Goal: Information Seeking & Learning: Learn about a topic

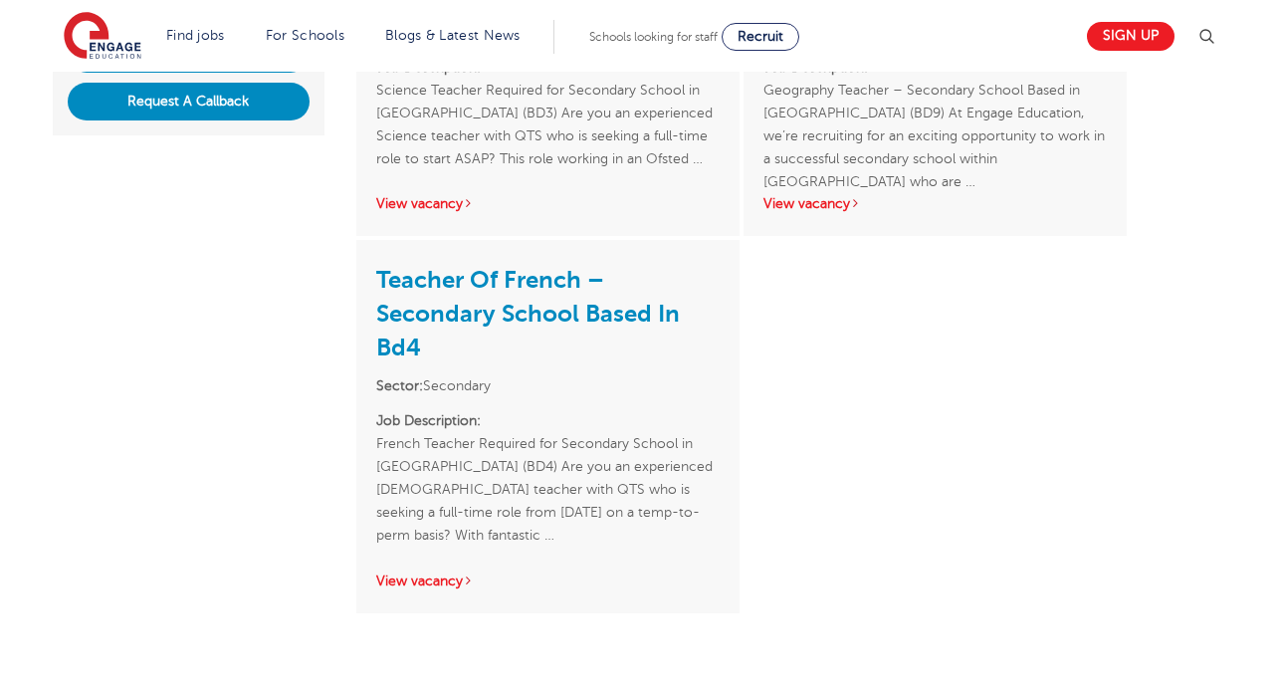
scroll to position [398, 0]
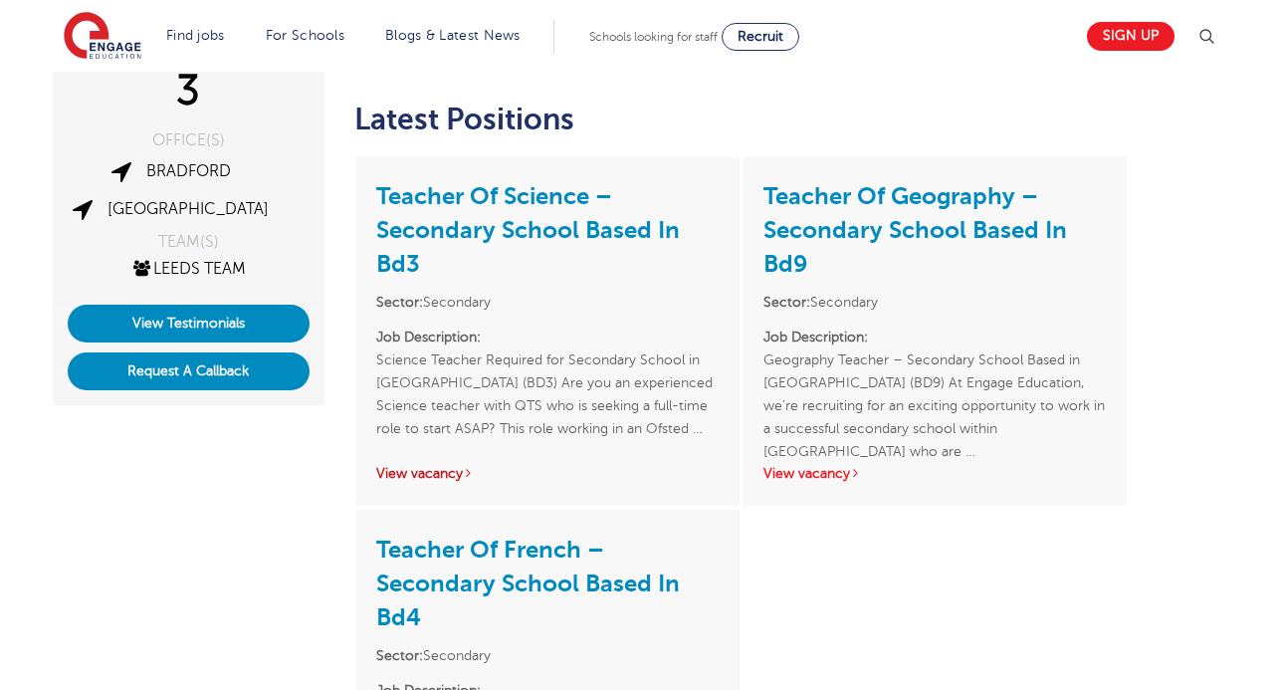
click at [432, 478] on link "View vacancy" at bounding box center [425, 473] width 98 height 15
click at [830, 469] on link "View vacancy" at bounding box center [812, 473] width 98 height 15
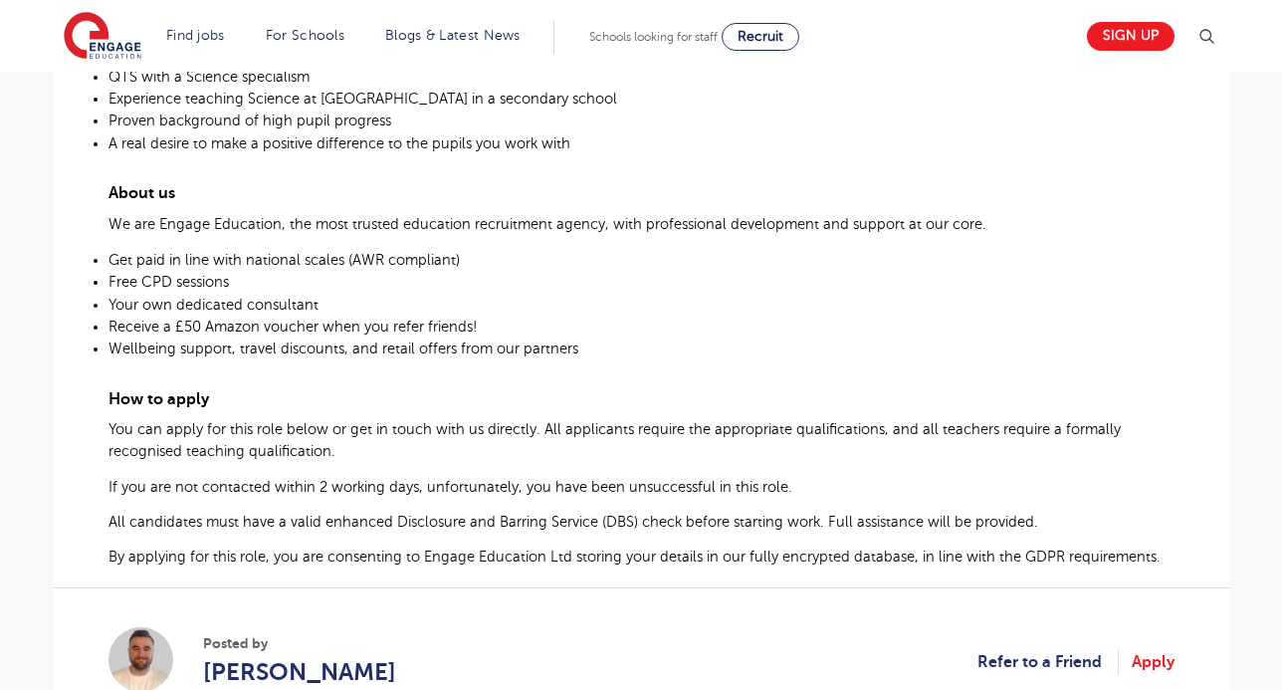
scroll to position [995, 0]
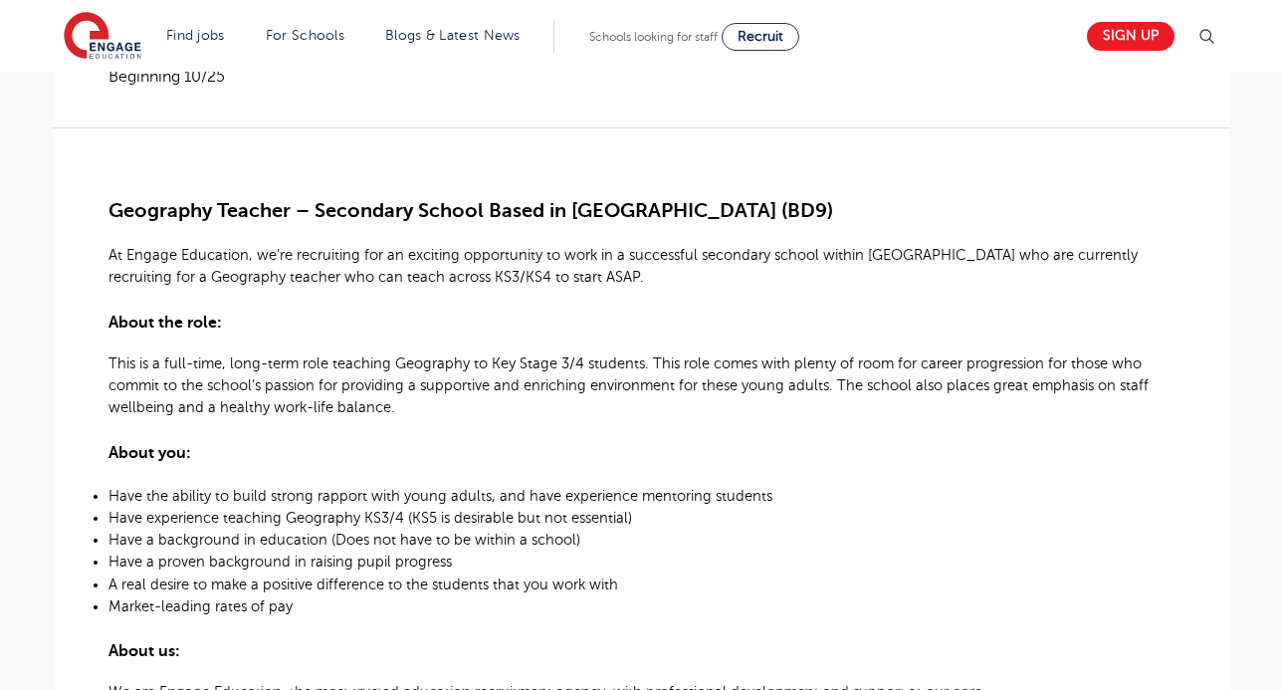
scroll to position [497, 0]
